Goal: Find specific page/section: Find specific page/section

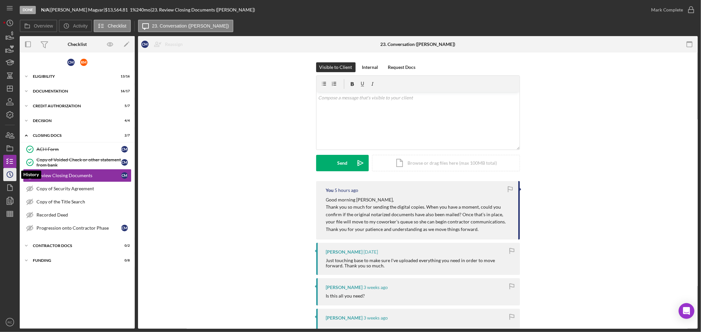
click at [4, 179] on icon "Icon/History" at bounding box center [10, 175] width 16 height 16
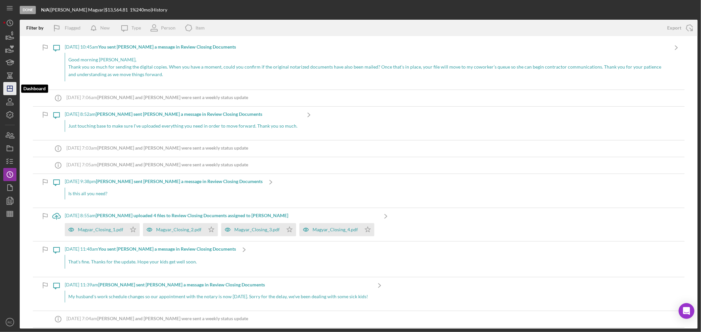
click at [7, 92] on icon "Icon/Dashboard" at bounding box center [10, 88] width 16 height 16
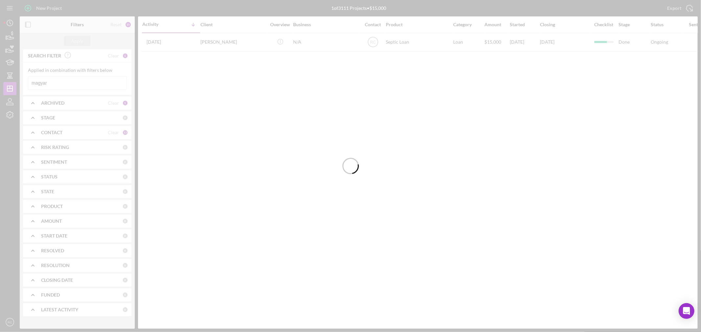
click at [94, 83] on input "magyar" at bounding box center [77, 83] width 98 height 13
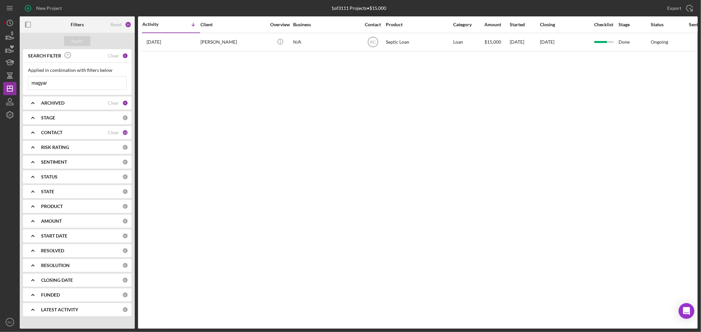
click at [94, 83] on input "magyar" at bounding box center [77, 83] width 98 height 13
click at [94, 84] on input "magyar" at bounding box center [77, 83] width 98 height 13
type input "[PERSON_NAME]"
click at [81, 43] on div "Apply" at bounding box center [77, 41] width 12 height 10
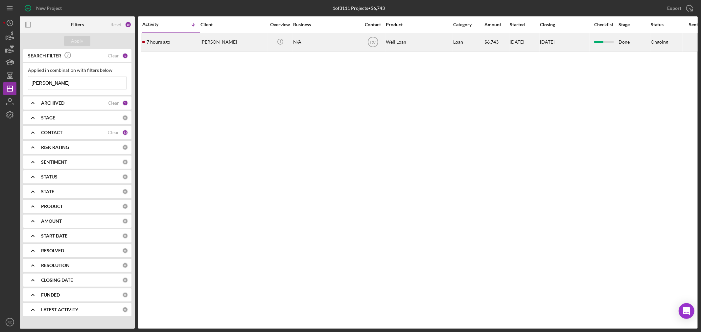
click at [221, 41] on div "[PERSON_NAME]" at bounding box center [233, 42] width 66 height 17
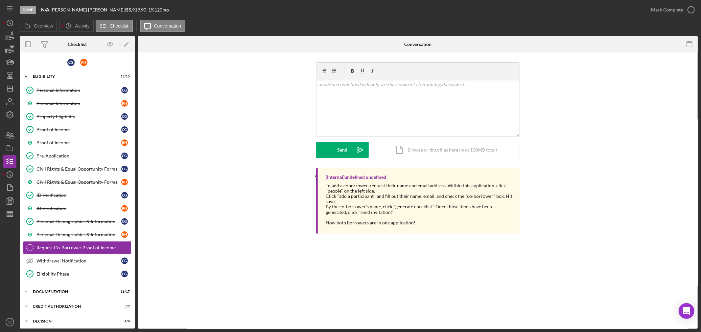
scroll to position [47, 0]
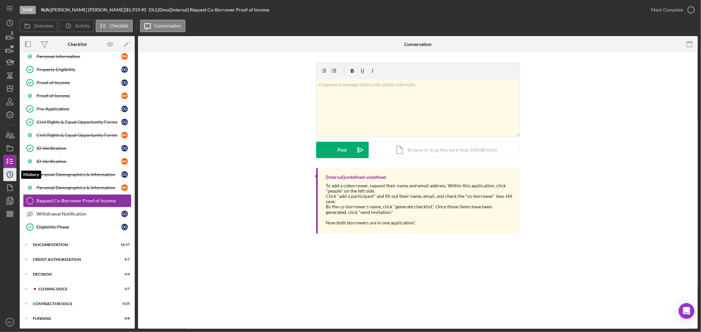
click at [7, 176] on circle "button" at bounding box center [10, 175] width 6 height 6
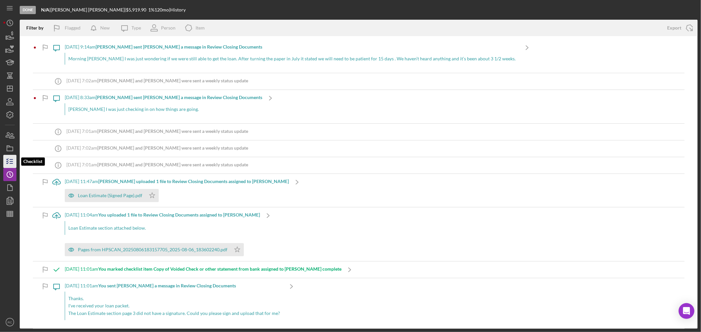
click at [8, 160] on icon "button" at bounding box center [10, 161] width 16 height 16
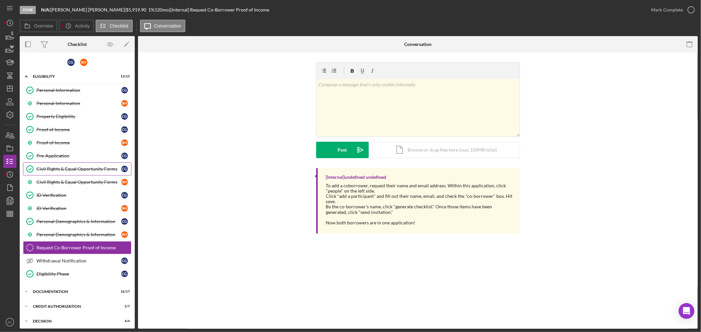
scroll to position [47, 0]
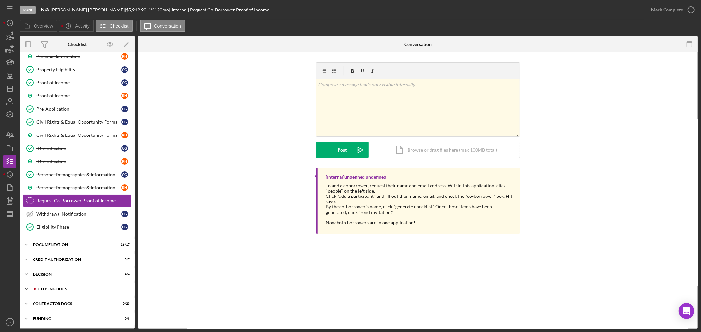
click at [63, 285] on div "Icon/Expander CLOSING DOCS 2 / 7" at bounding box center [77, 289] width 115 height 13
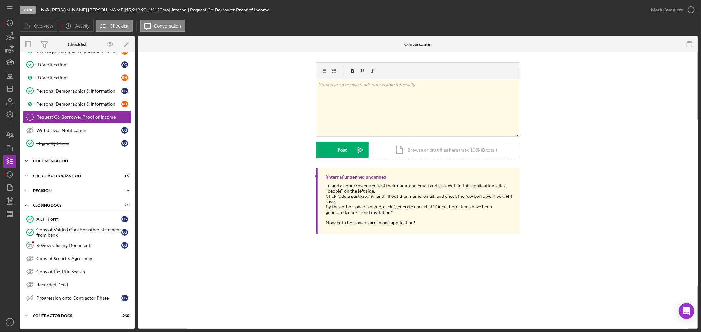
scroll to position [143, 0]
